Goal: Navigation & Orientation: Find specific page/section

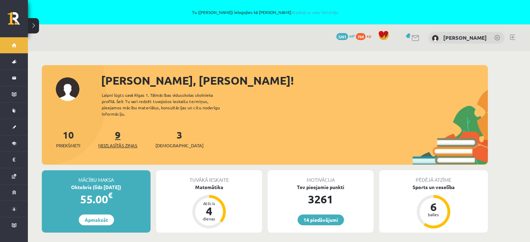
click at [106, 142] on span "Neizlasītās ziņas" at bounding box center [117, 145] width 39 height 7
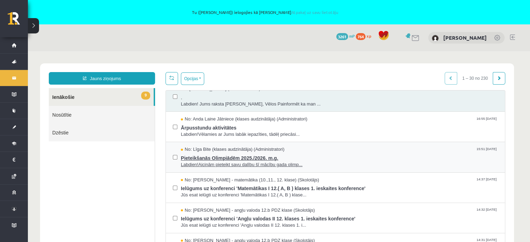
scroll to position [70, 0]
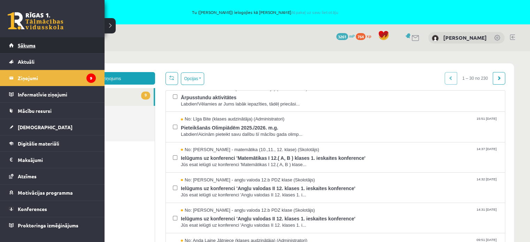
click at [20, 44] on span "Sākums" at bounding box center [27, 45] width 18 height 6
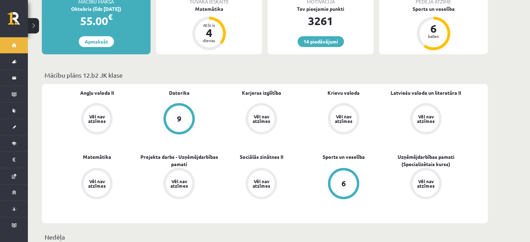
scroll to position [244, 0]
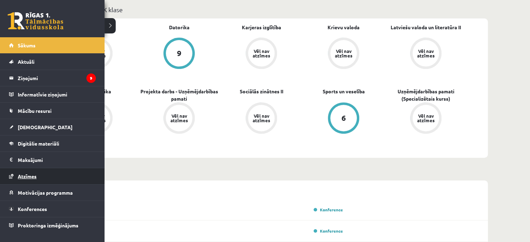
click at [29, 178] on span "Atzīmes" at bounding box center [27, 176] width 19 height 6
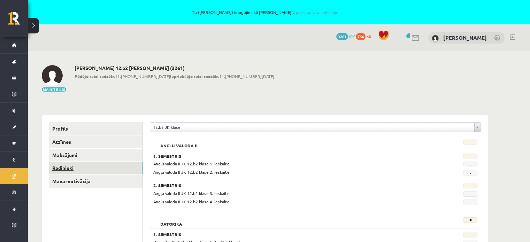
click at [57, 169] on link "Radinieki" at bounding box center [96, 168] width 94 height 13
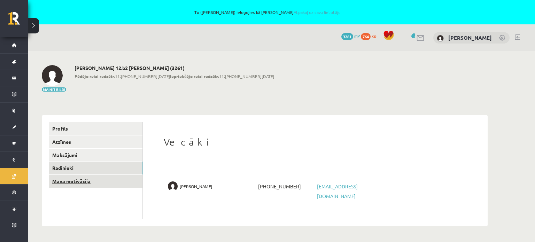
click at [95, 180] on link "Mana motivācija" at bounding box center [96, 181] width 94 height 13
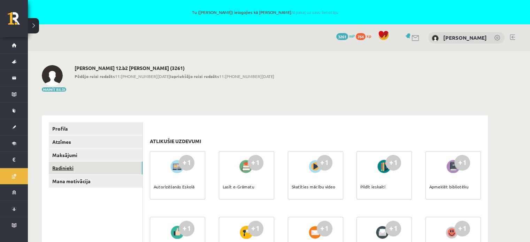
click at [70, 167] on link "Radinieki" at bounding box center [96, 168] width 94 height 13
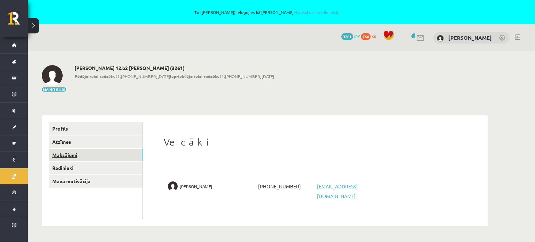
click at [70, 156] on link "Maksājumi" at bounding box center [96, 155] width 94 height 13
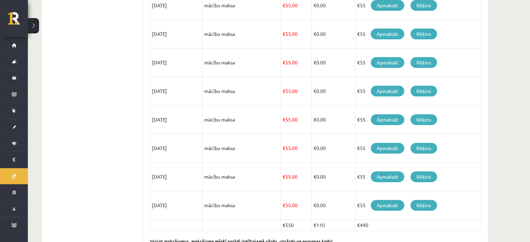
scroll to position [257, 0]
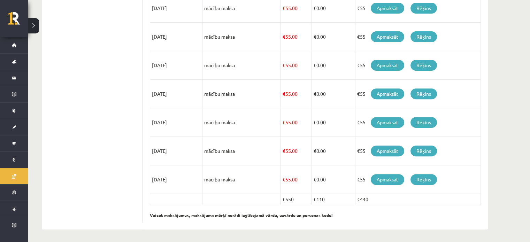
drag, startPoint x: 293, startPoint y: 200, endPoint x: 260, endPoint y: 201, distance: 33.5
click at [260, 201] on tr "€550 €110 €440" at bounding box center [315, 199] width 331 height 11
click at [53, 189] on ul "Profils Atzīmes Maksājumi Radinieki Mana motivācija" at bounding box center [96, 44] width 94 height 358
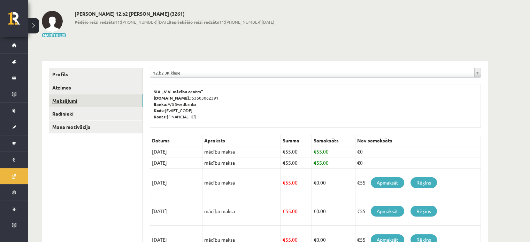
scroll to position [0, 0]
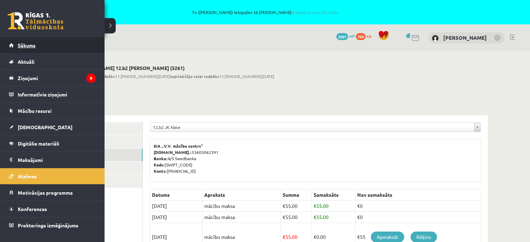
click at [30, 46] on span "Sākums" at bounding box center [27, 45] width 18 height 6
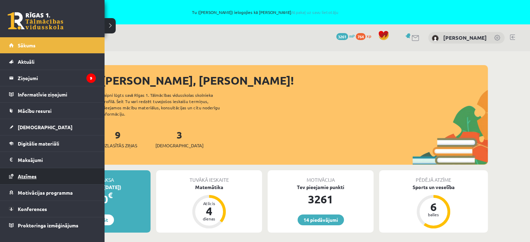
click at [28, 176] on span "Atzīmes" at bounding box center [27, 176] width 19 height 6
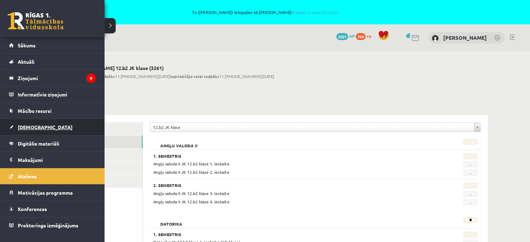
click at [31, 126] on span "[DEMOGRAPHIC_DATA]" at bounding box center [45, 127] width 55 height 6
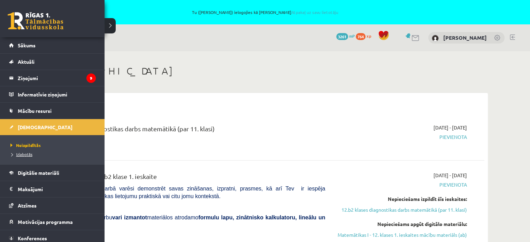
click at [22, 154] on span "Izlabotās" at bounding box center [21, 155] width 24 height 6
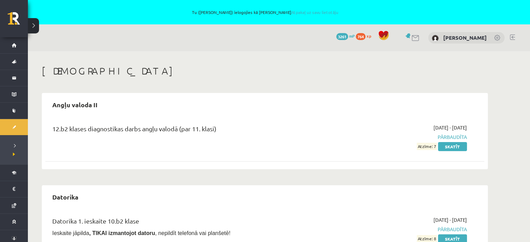
click at [313, 149] on div "12.b2 klases diagnostikas darbs angļu valodā (par 11. klasi)" at bounding box center [188, 137] width 283 height 26
click at [166, 150] on div "12.b2 klases diagnostikas darbs angļu valodā (par 11. klasi)" at bounding box center [188, 137] width 283 height 26
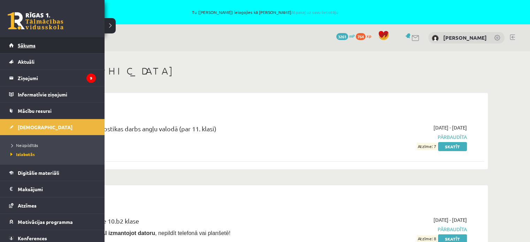
click at [33, 44] on span "Sākums" at bounding box center [27, 45] width 18 height 6
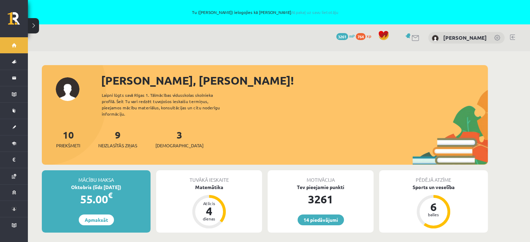
click at [297, 129] on div "10 Priekšmeti 9 Neizlasītās ziņas 3 Ieskaites" at bounding box center [265, 145] width 446 height 37
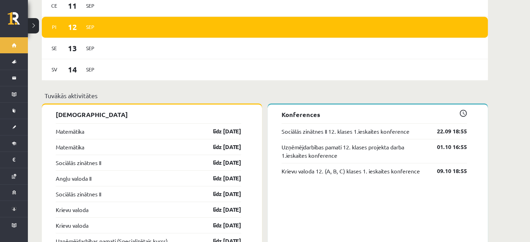
scroll to position [627, 0]
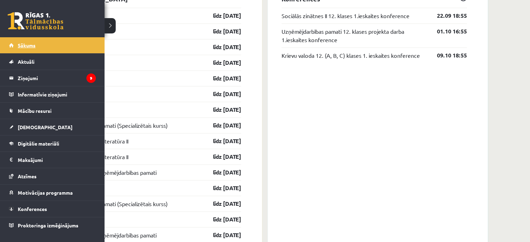
click at [21, 48] on span "Sākums" at bounding box center [27, 45] width 18 height 6
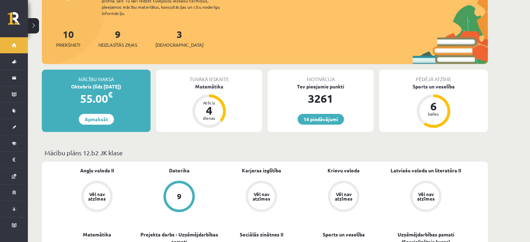
scroll to position [139, 0]
